Goal: Information Seeking & Learning: Find specific fact

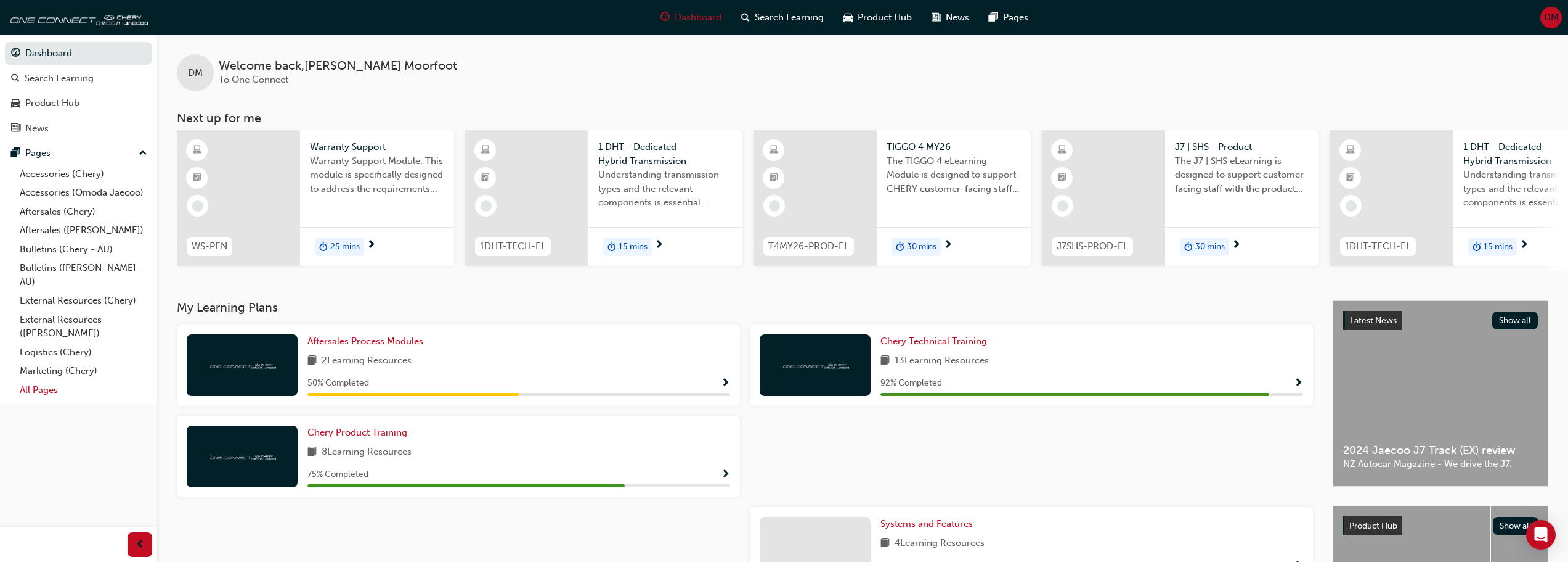
click at [40, 392] on link "All Pages" at bounding box center [83, 389] width 138 height 19
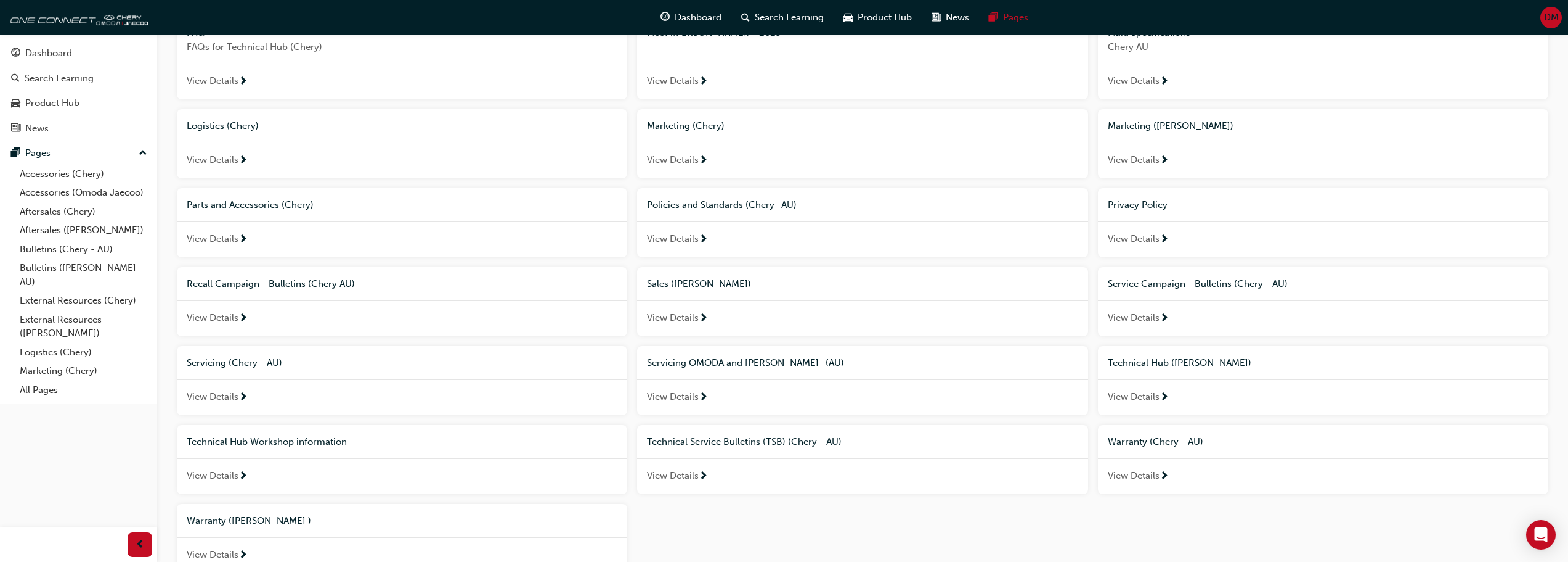
scroll to position [463, 0]
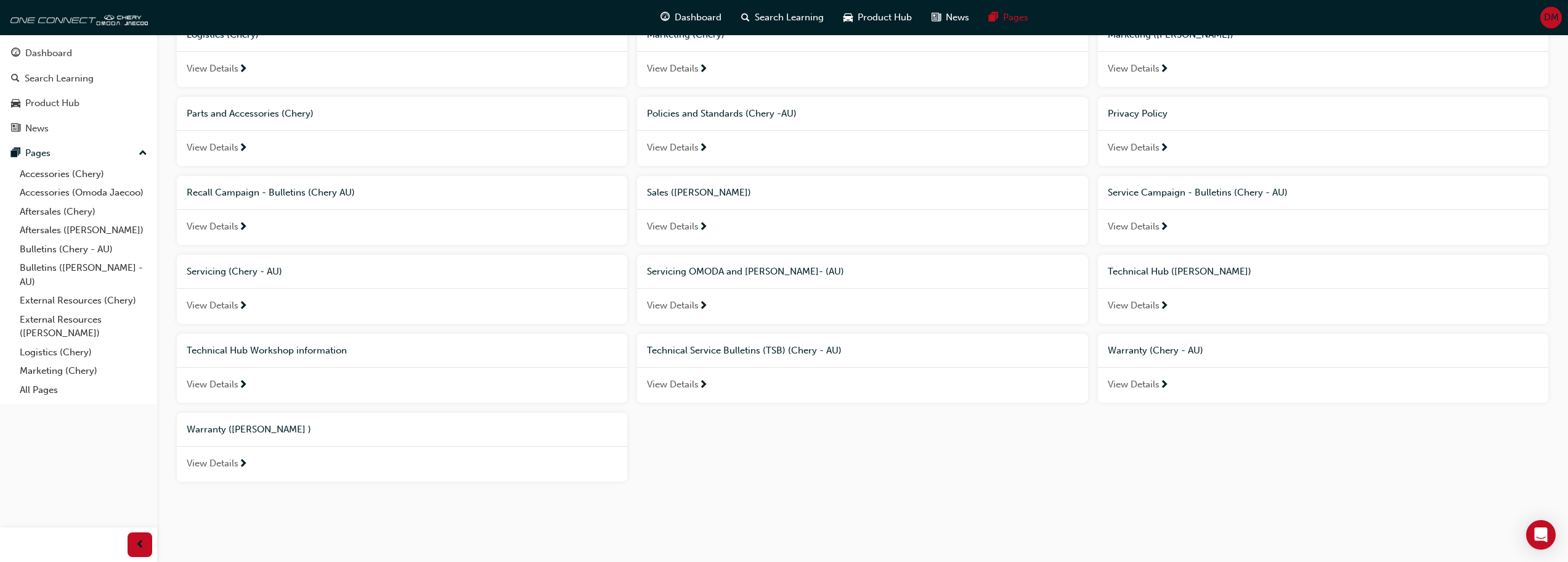
click at [209, 384] on span "View Details" at bounding box center [212, 384] width 52 height 14
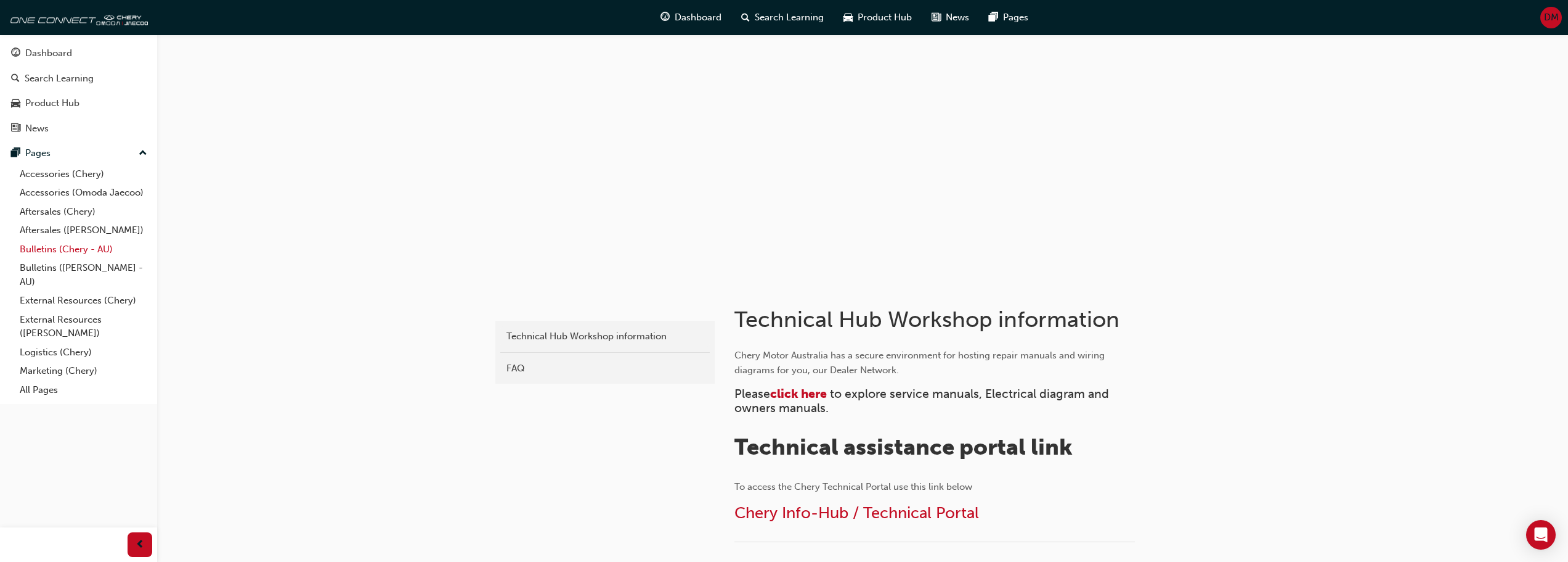
click at [73, 248] on link "Bulletins (Chery - AU)" at bounding box center [83, 248] width 138 height 19
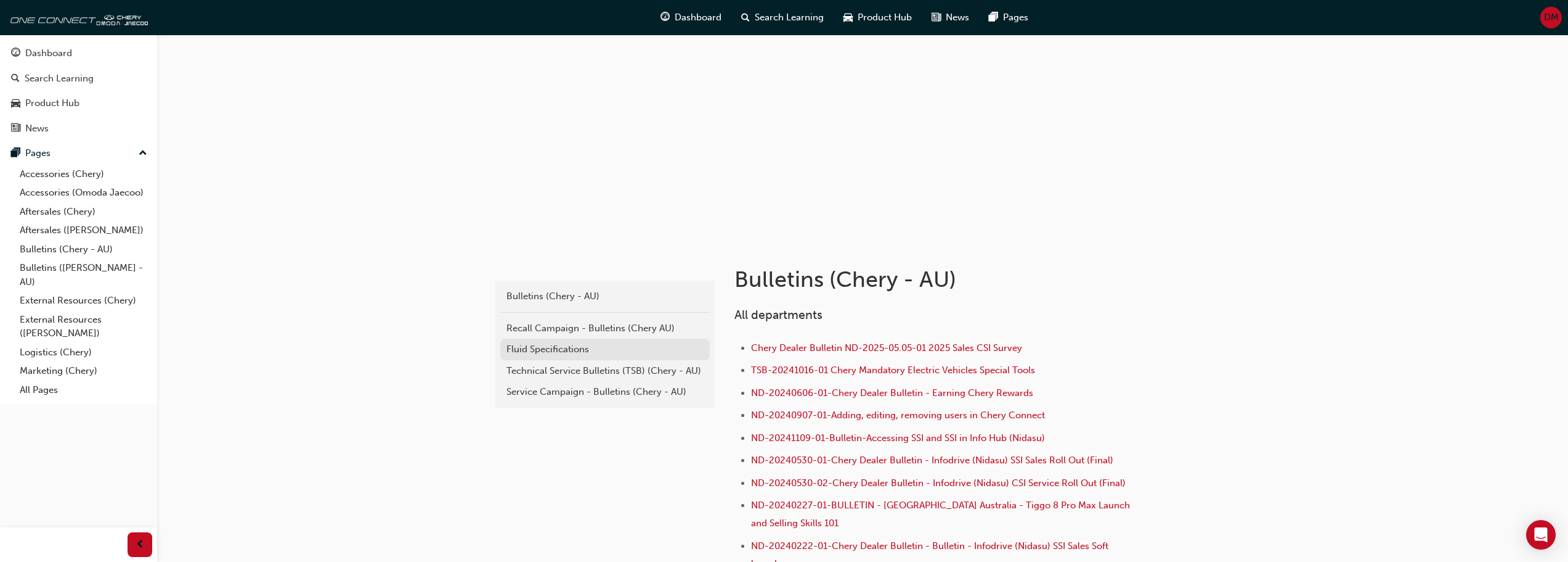
scroll to position [62, 0]
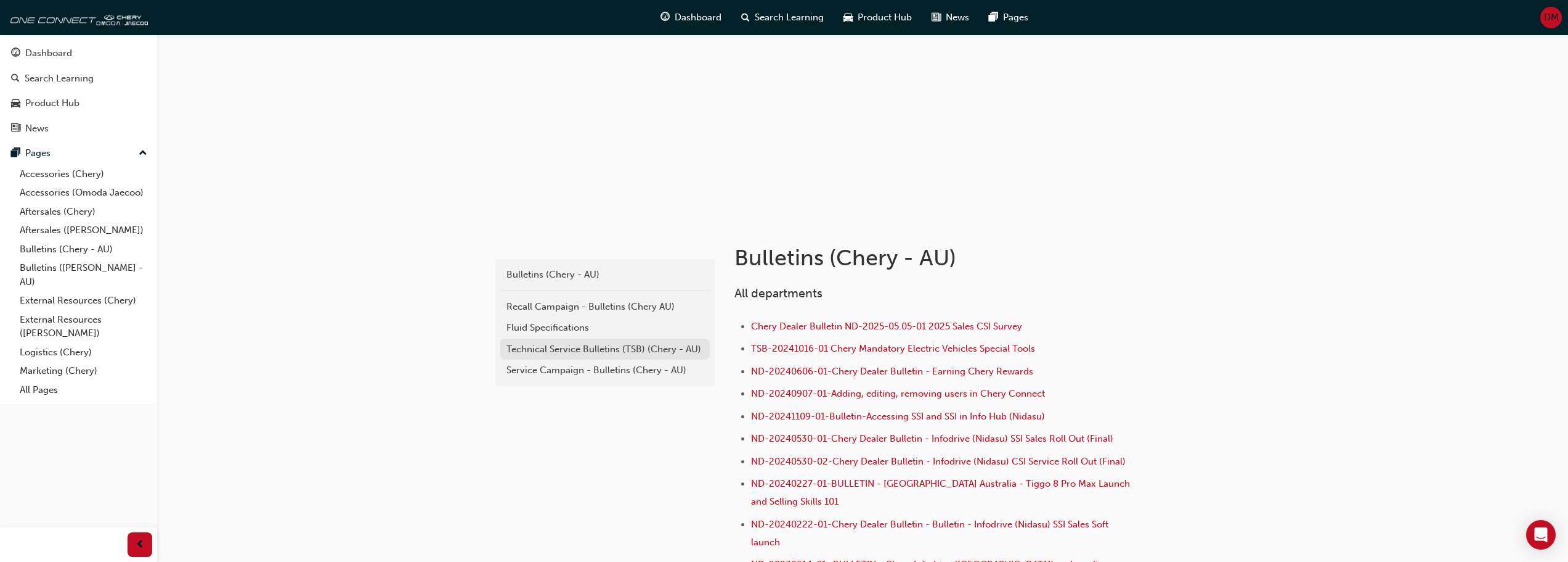
click at [564, 348] on div "Technical Service Bulletins (TSB) (Chery - AU)" at bounding box center [605, 349] width 197 height 14
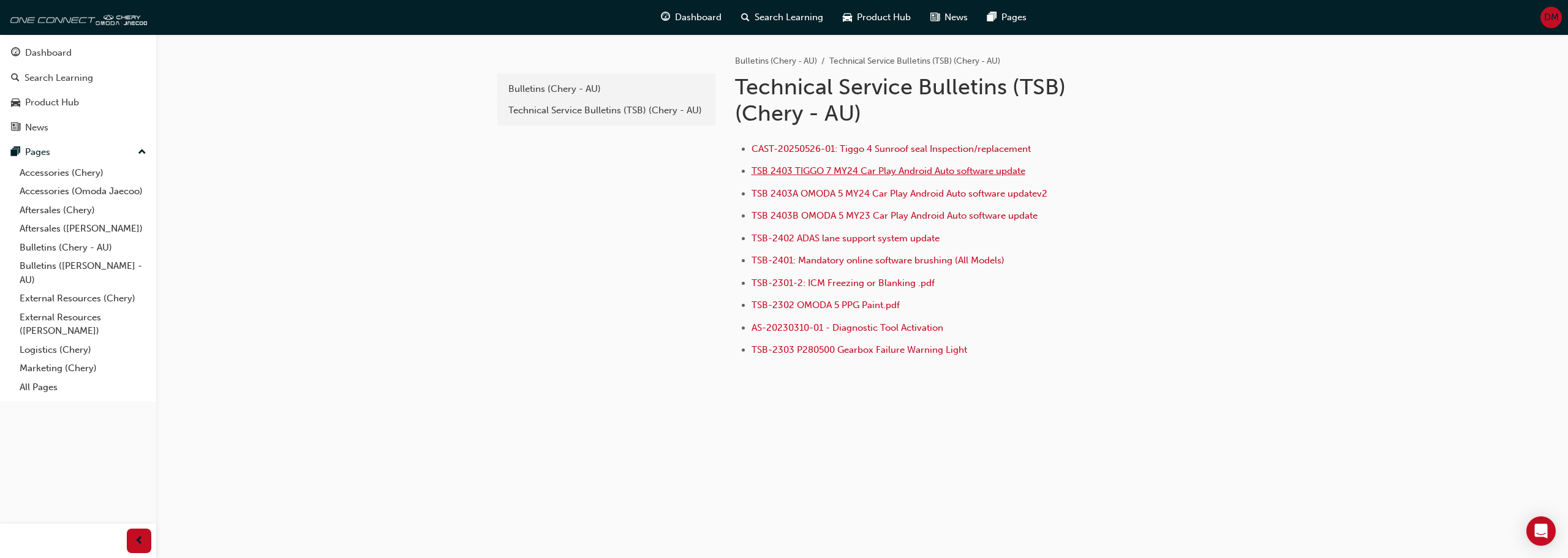
click at [883, 172] on span "TSB 2403 TIGGO 7 MY24 Car Play Android Auto software update" at bounding box center [888, 171] width 273 height 11
